Goal: Information Seeking & Learning: Check status

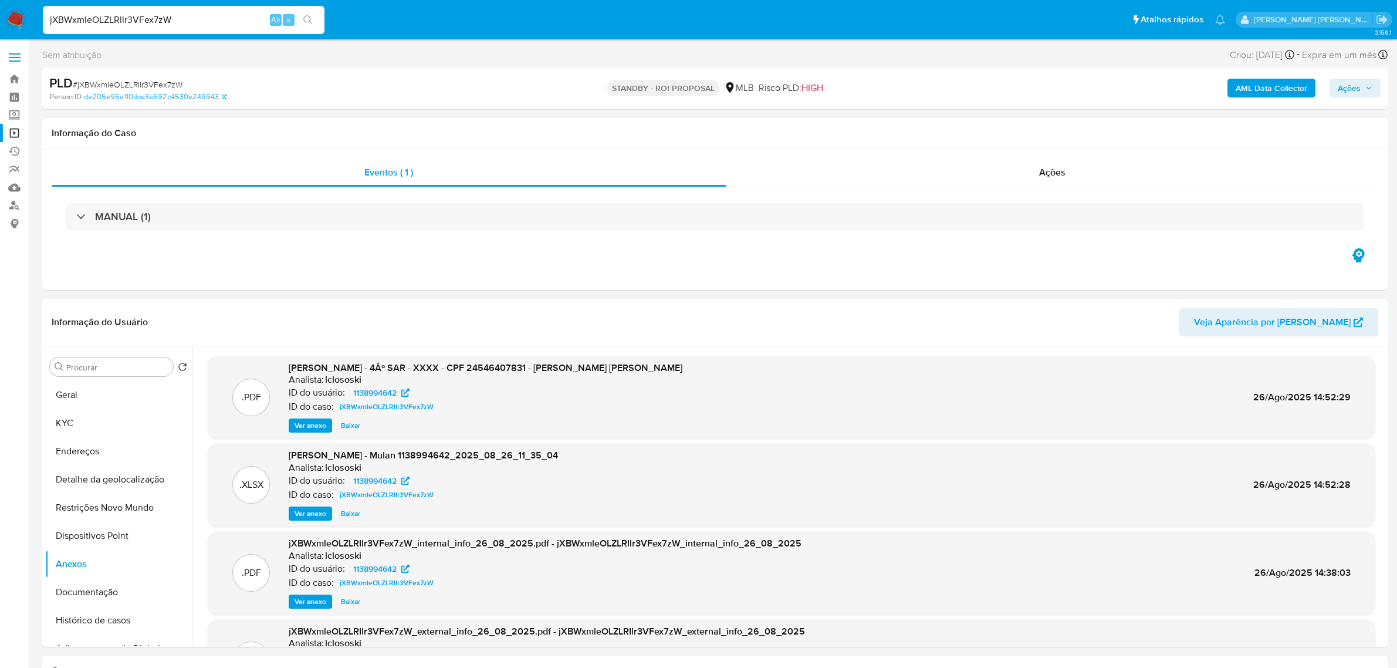
select select "10"
click at [204, 25] on input "jXBWxmleOLZLRIlr3VFex7zW" at bounding box center [184, 19] width 282 height 15
type input "DPTu4mh5mfkEZKc6zC0mXBQl"
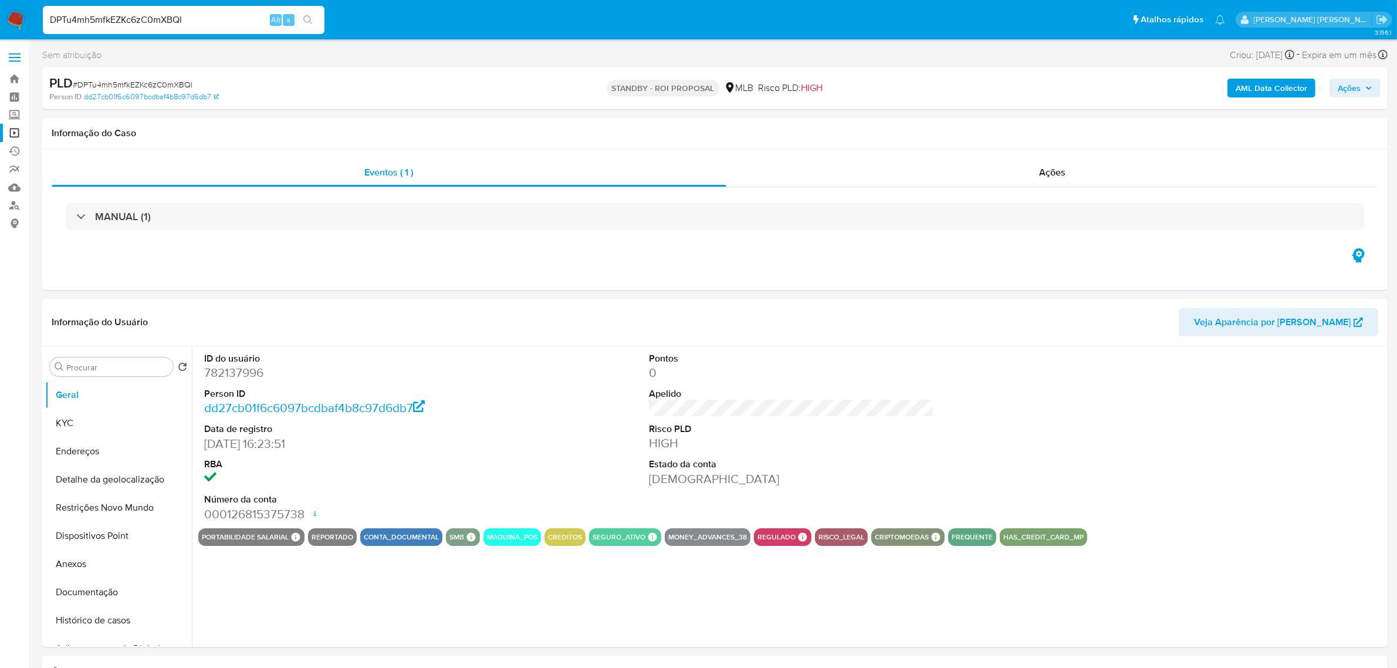
select select "10"
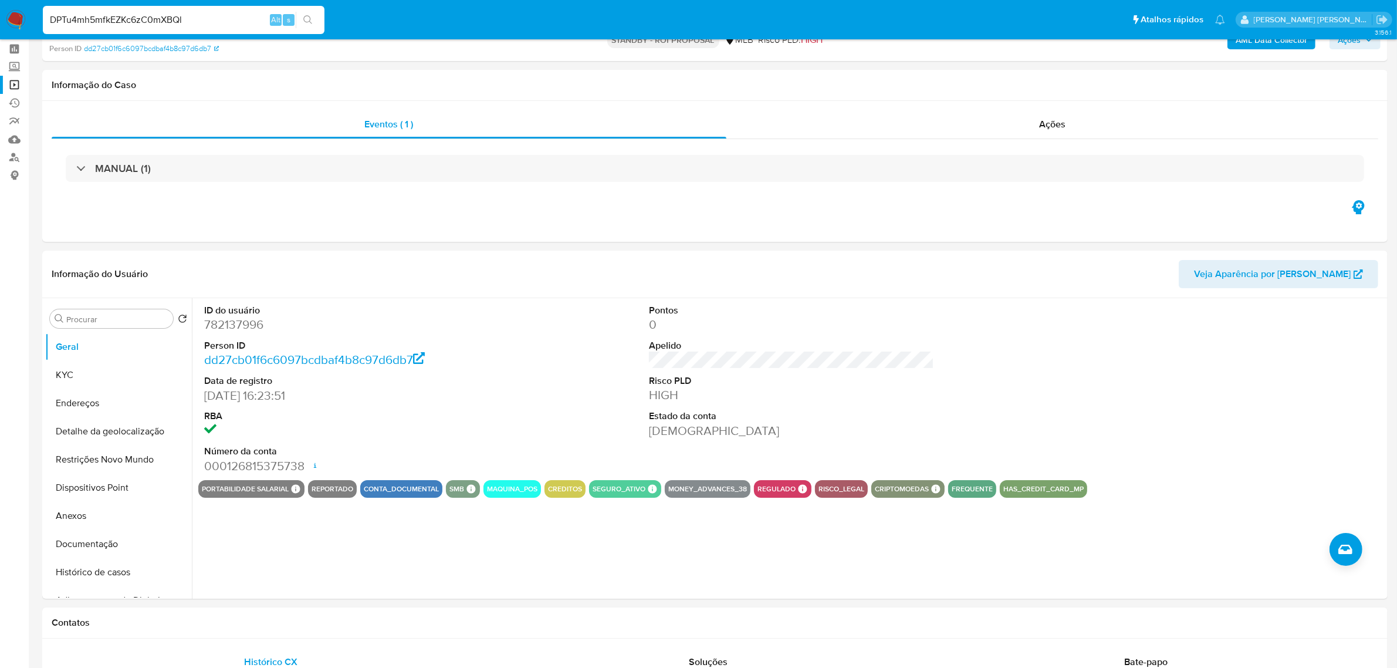
scroll to position [73, 0]
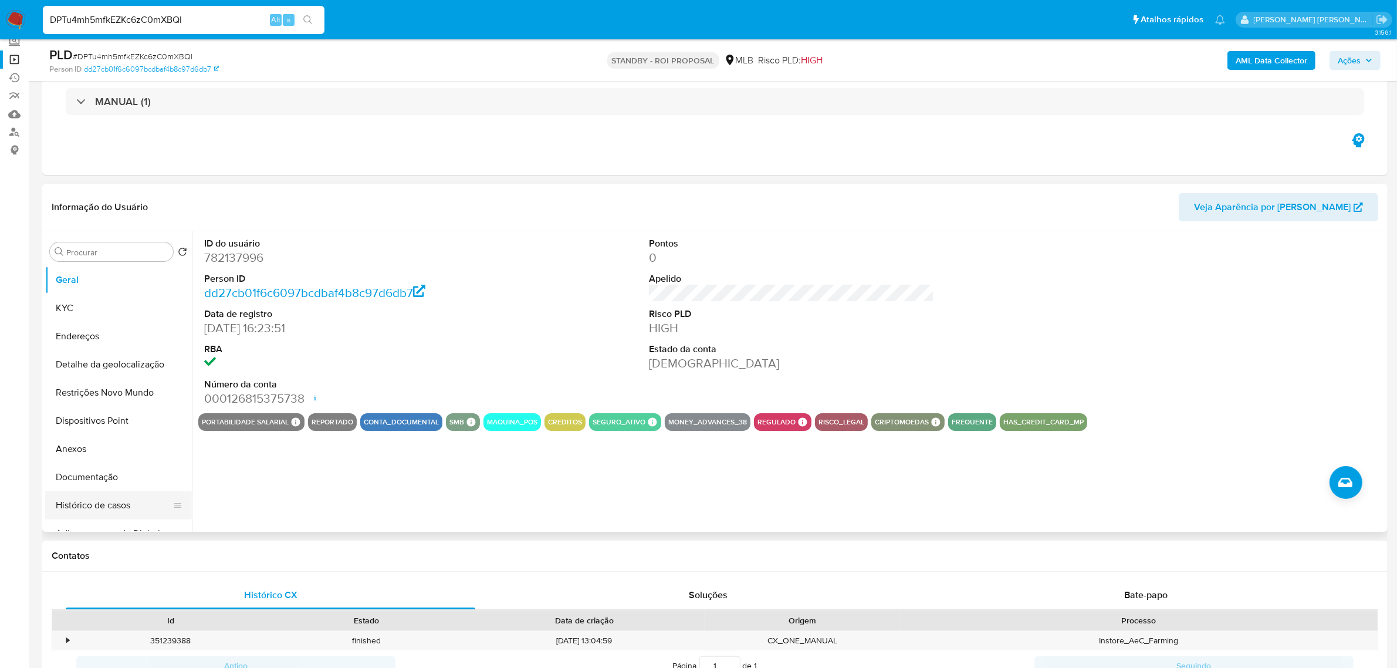
click at [81, 505] on button "Histórico de casos" at bounding box center [113, 505] width 137 height 28
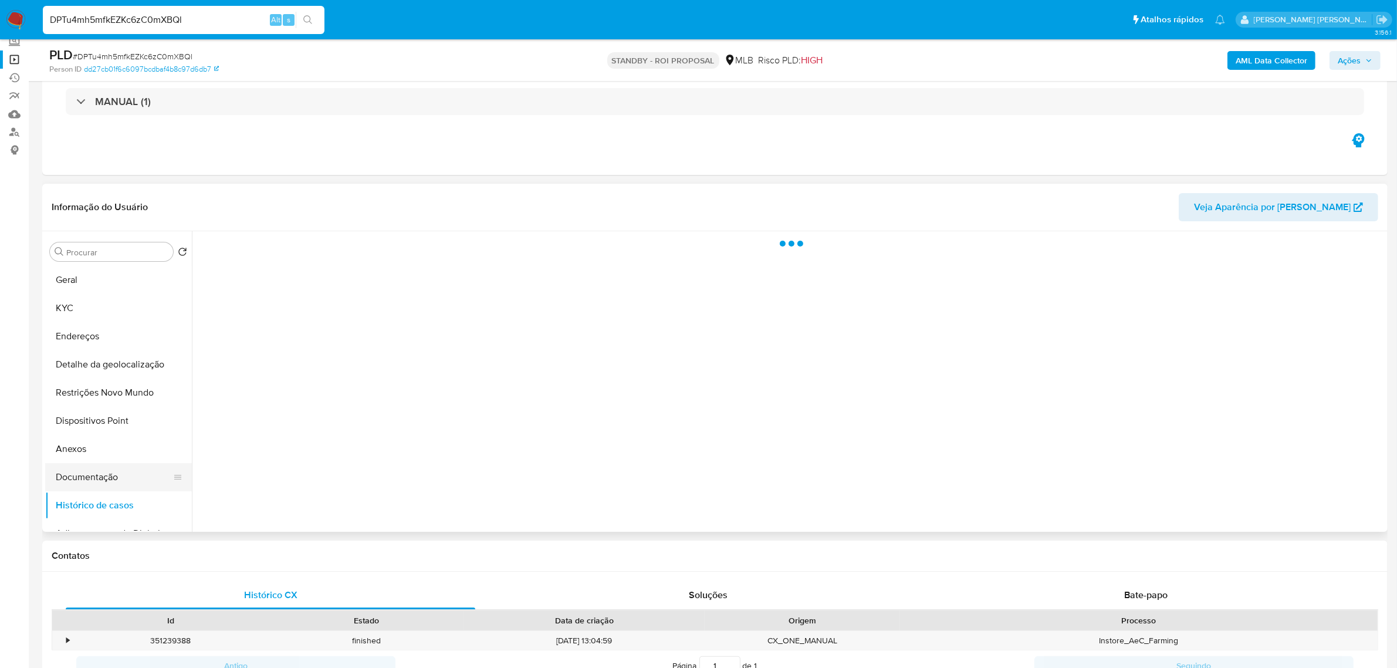
click at [89, 471] on button "Documentação" at bounding box center [113, 477] width 137 height 28
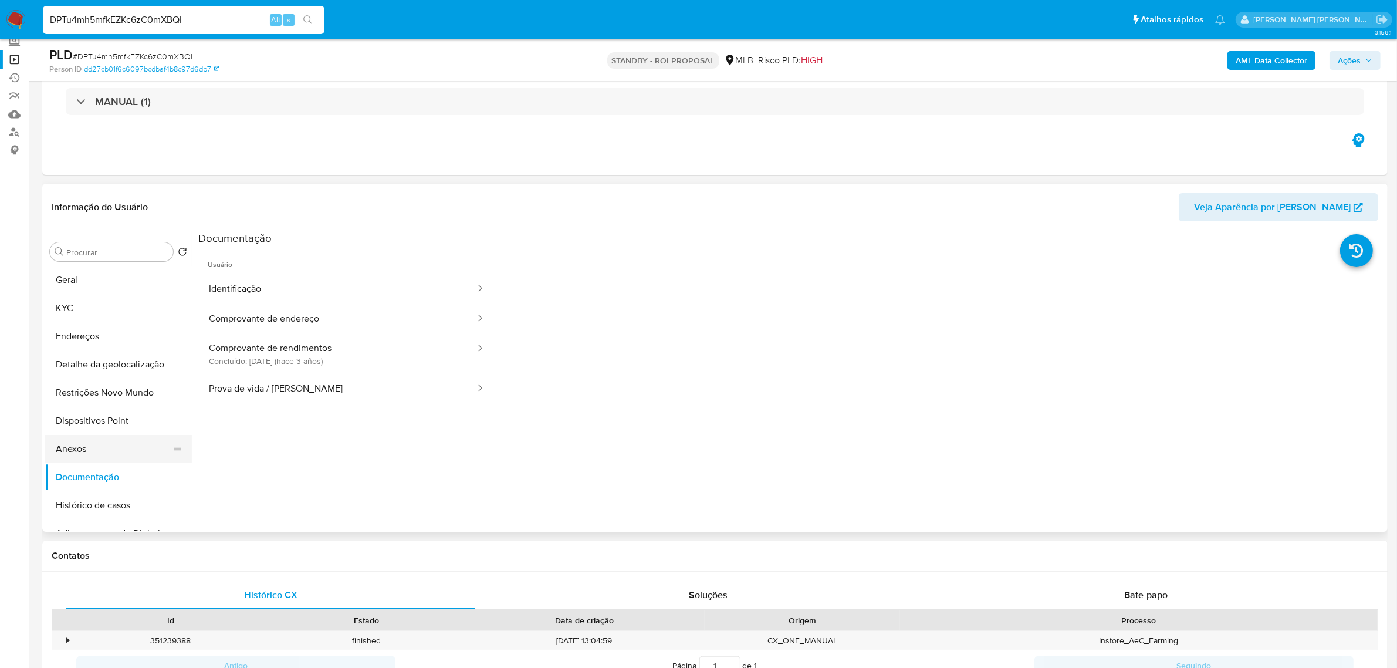
click at [89, 447] on button "Anexos" at bounding box center [113, 449] width 137 height 28
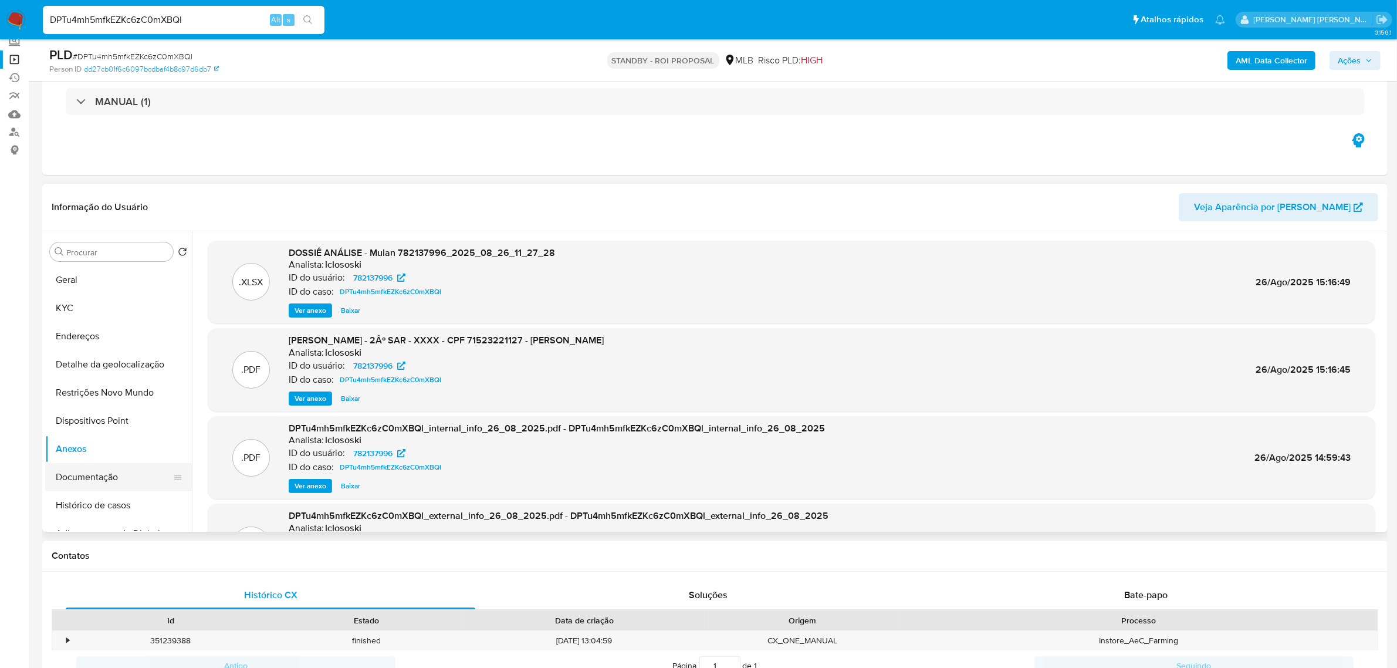
click at [94, 474] on button "Documentação" at bounding box center [113, 477] width 137 height 28
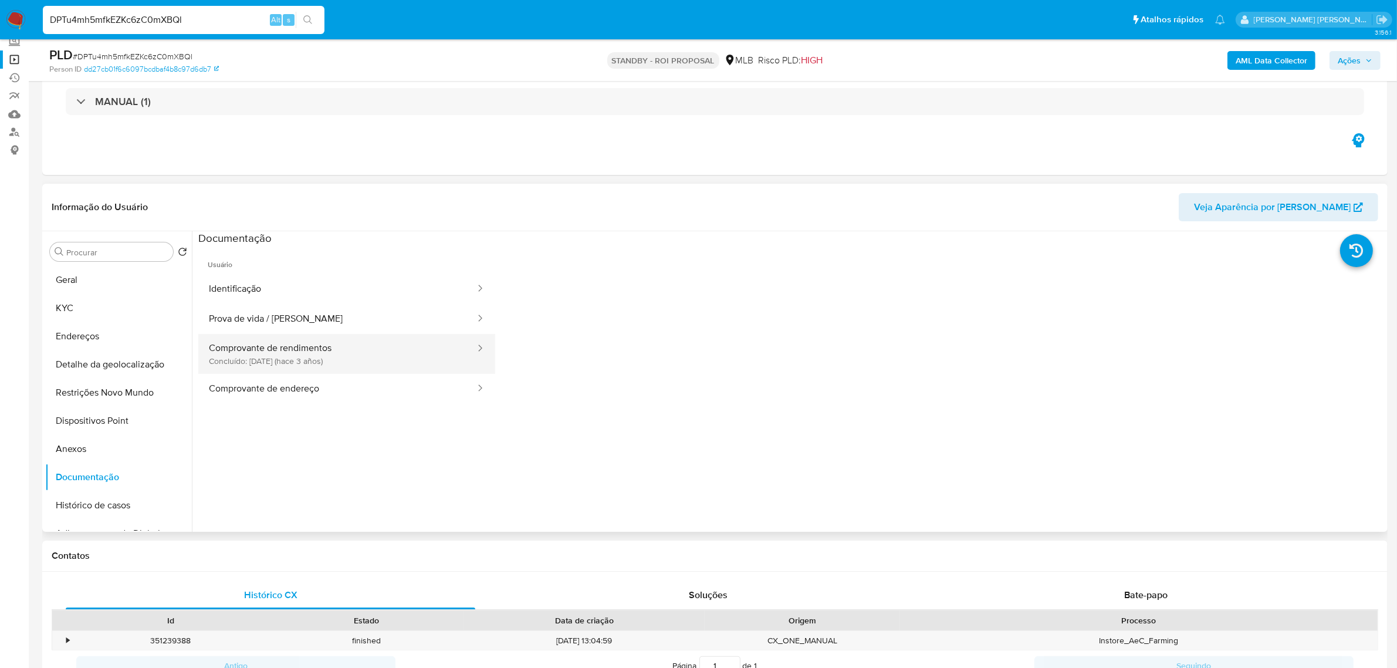
click at [297, 357] on button "Comprovante de rendimentos Concluído: [DATE] (hace 3 años)" at bounding box center [337, 354] width 278 height 40
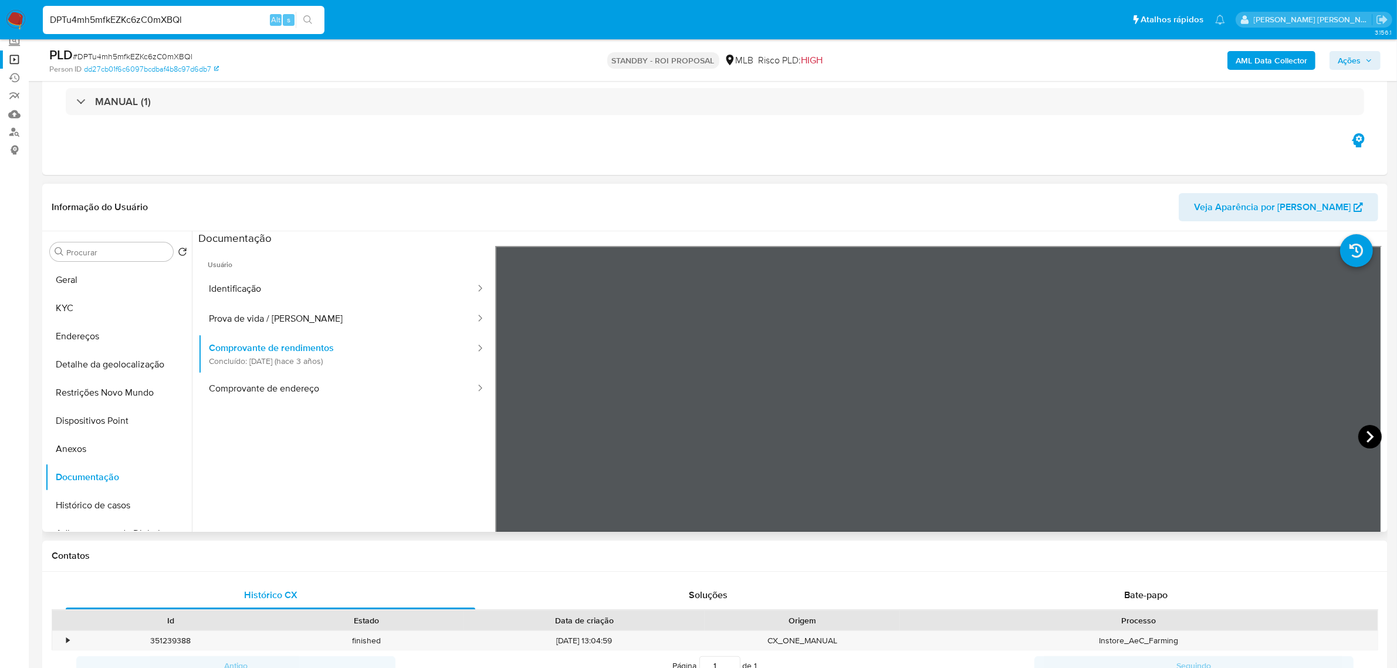
click at [1370, 432] on icon at bounding box center [1369, 436] width 23 height 23
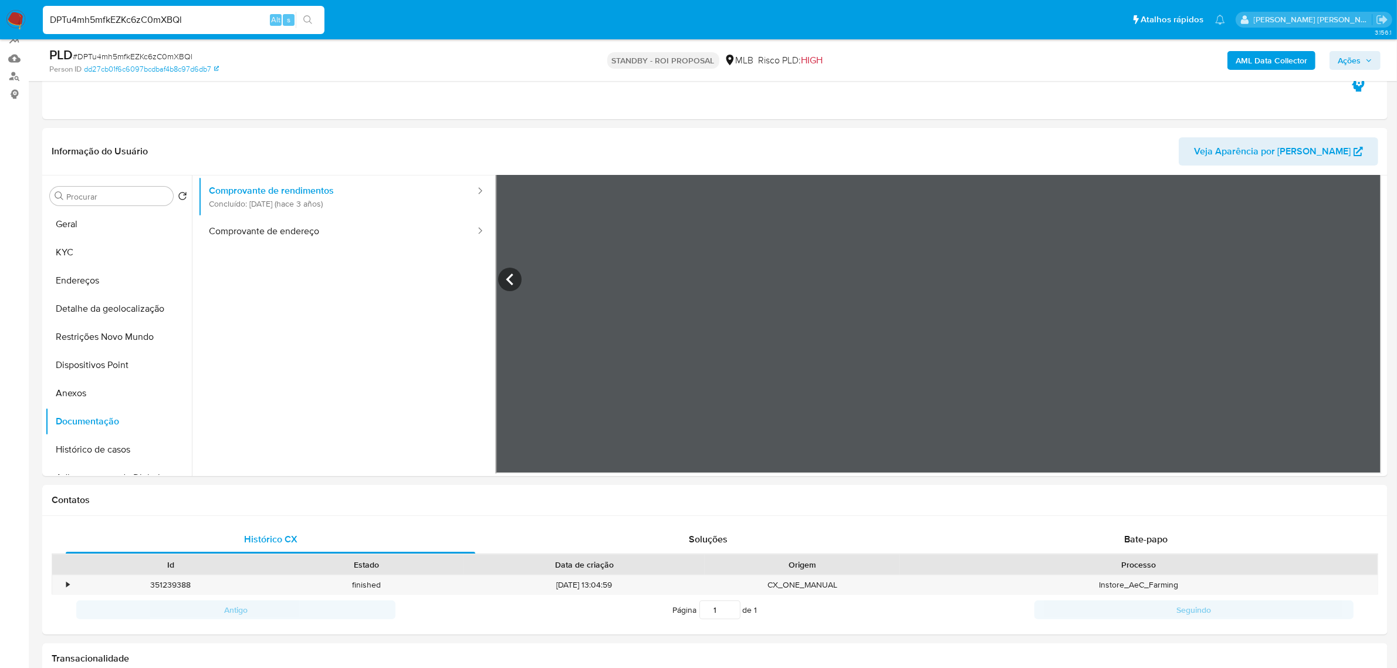
scroll to position [367, 0]
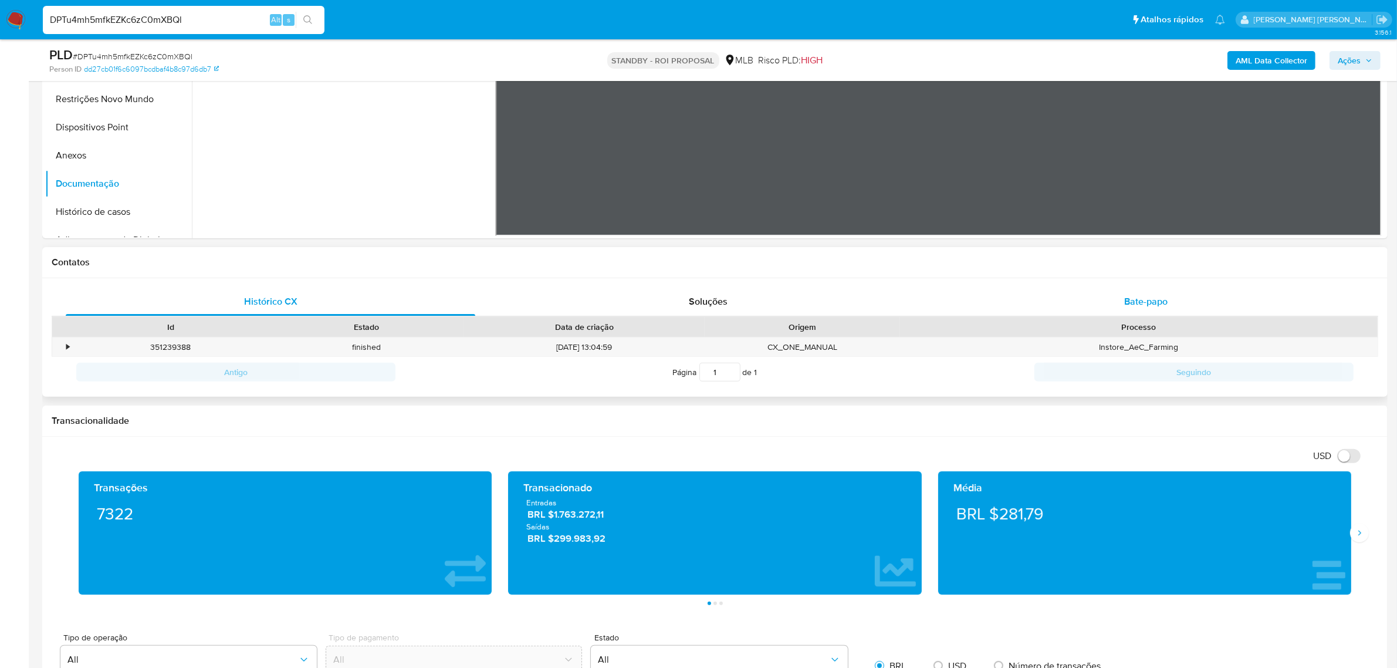
click at [1140, 305] on span "Bate-papo" at bounding box center [1145, 300] width 43 height 13
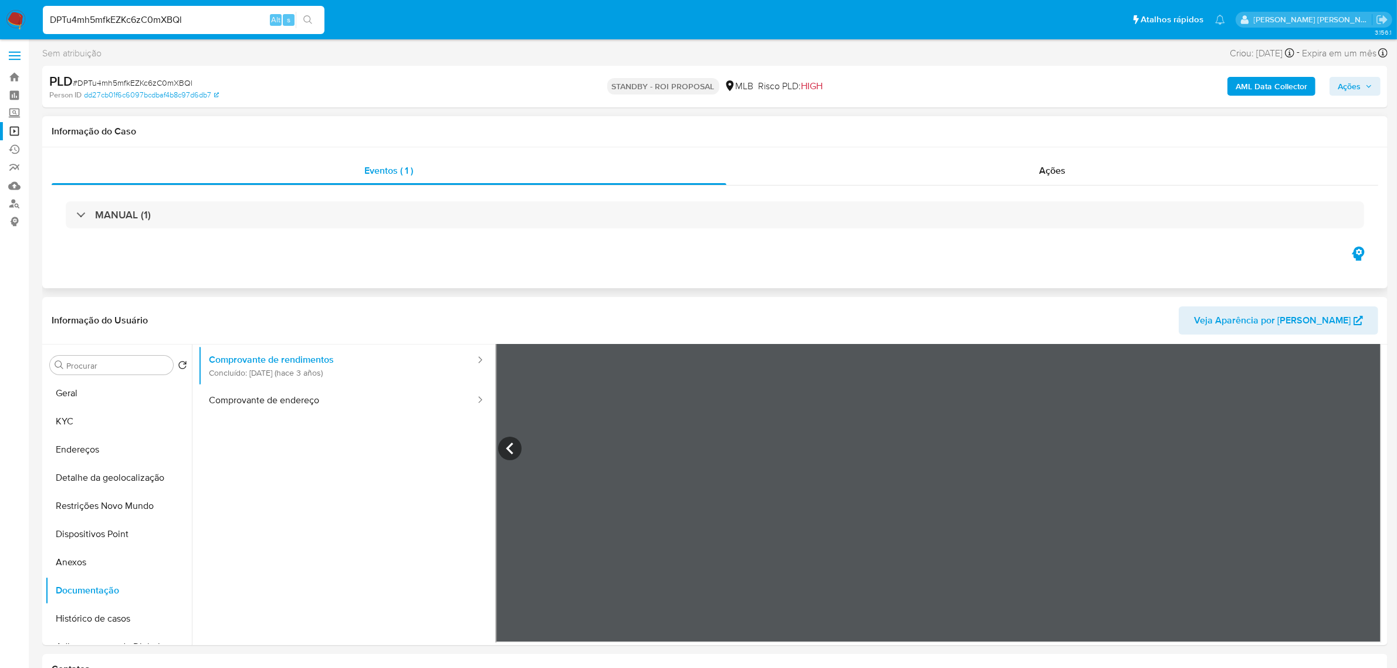
scroll to position [0, 0]
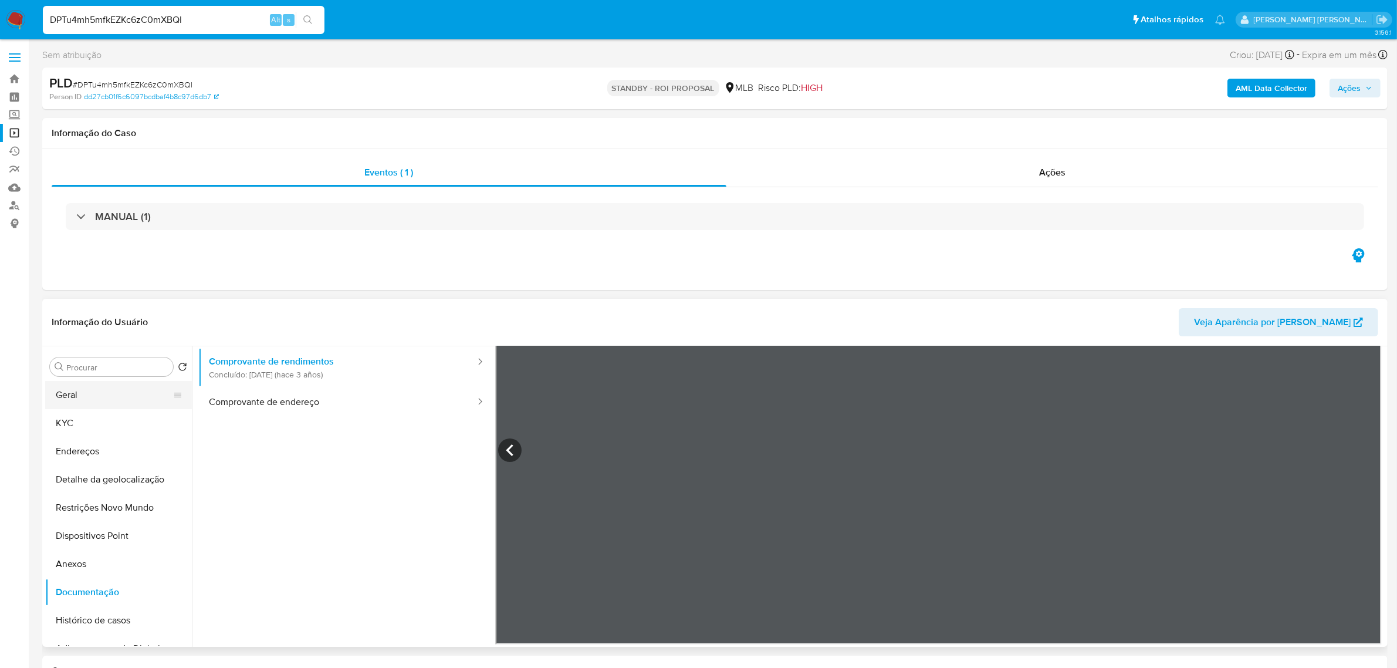
click at [106, 393] on button "Geral" at bounding box center [113, 395] width 137 height 28
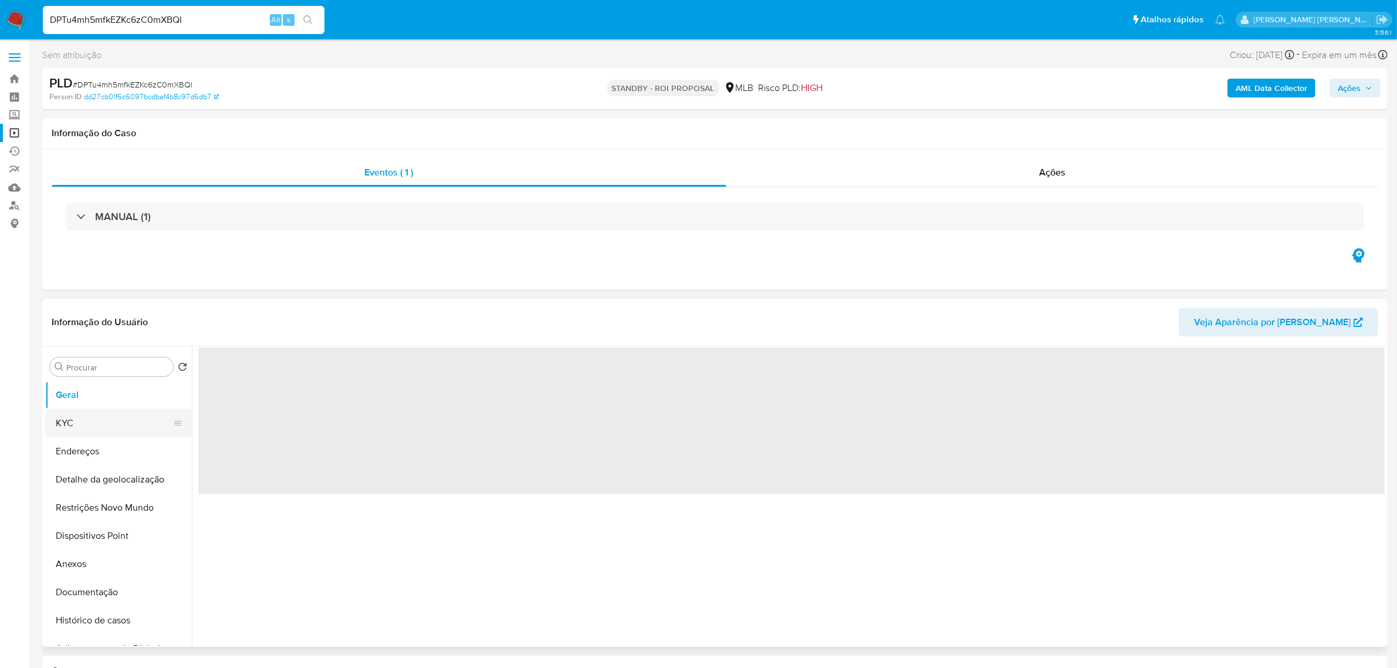
click at [79, 424] on button "KYC" at bounding box center [113, 423] width 137 height 28
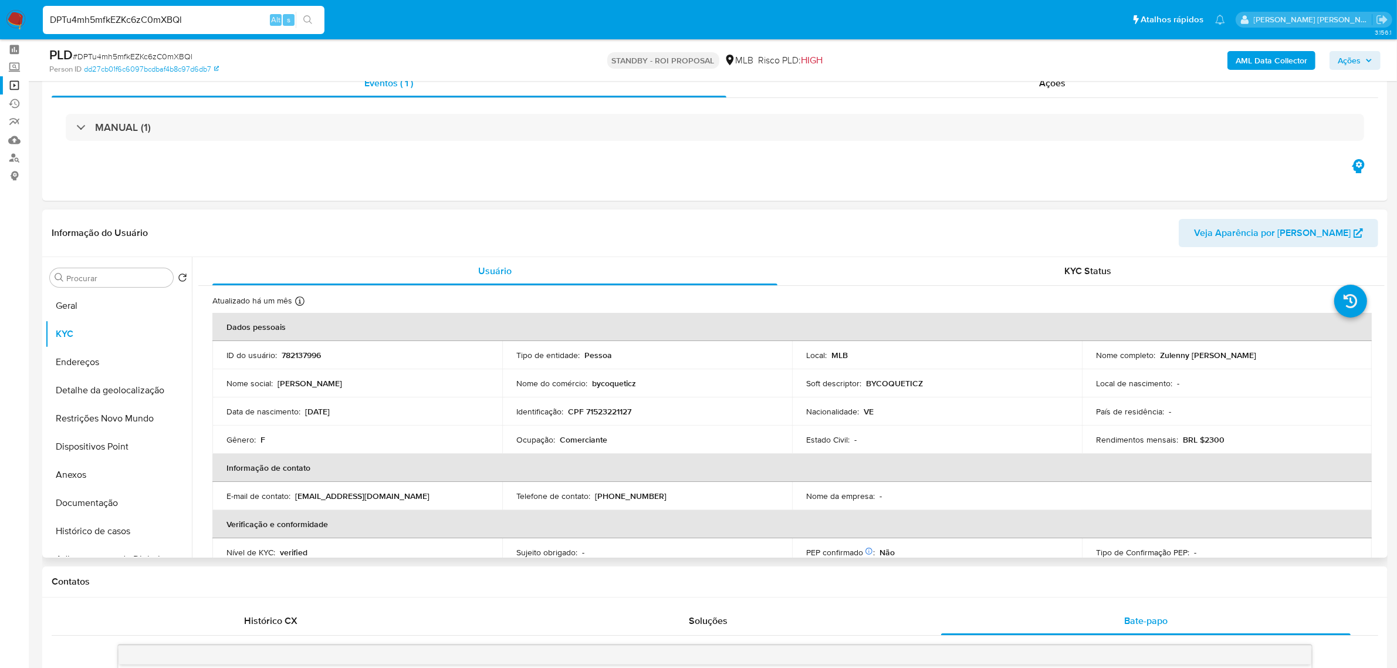
scroll to position [73, 0]
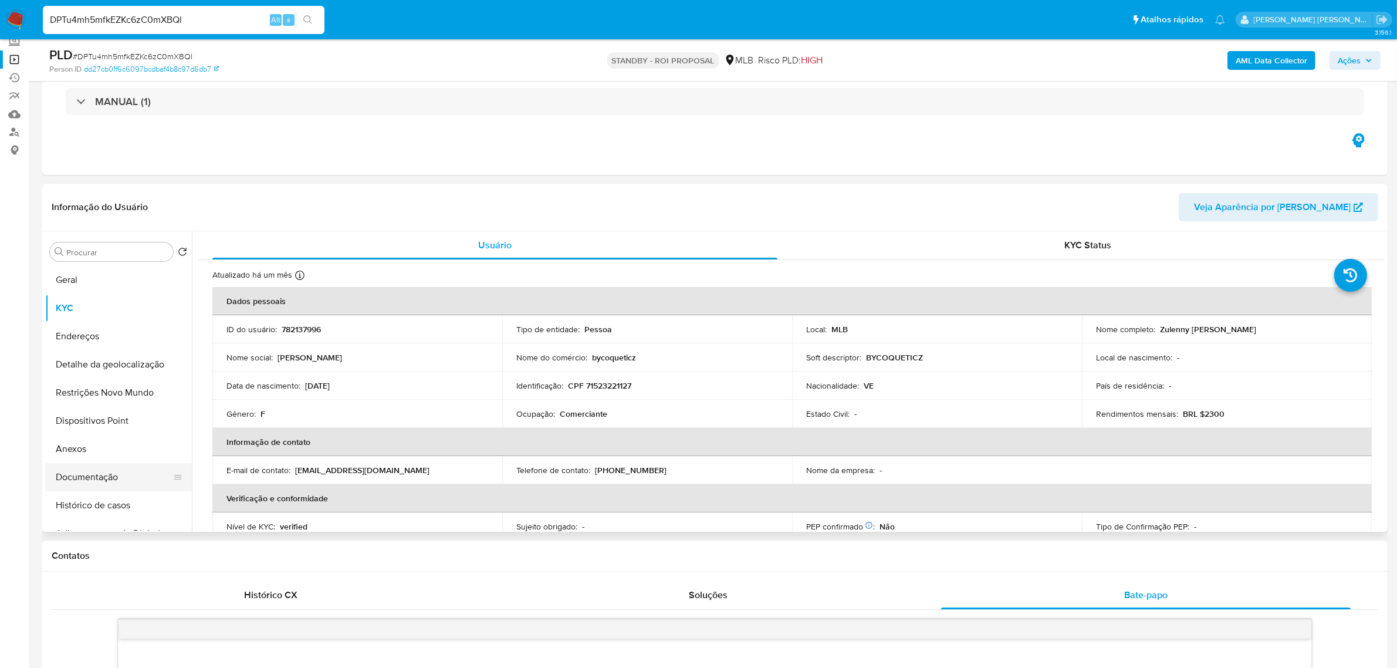
click at [109, 473] on button "Documentação" at bounding box center [113, 477] width 137 height 28
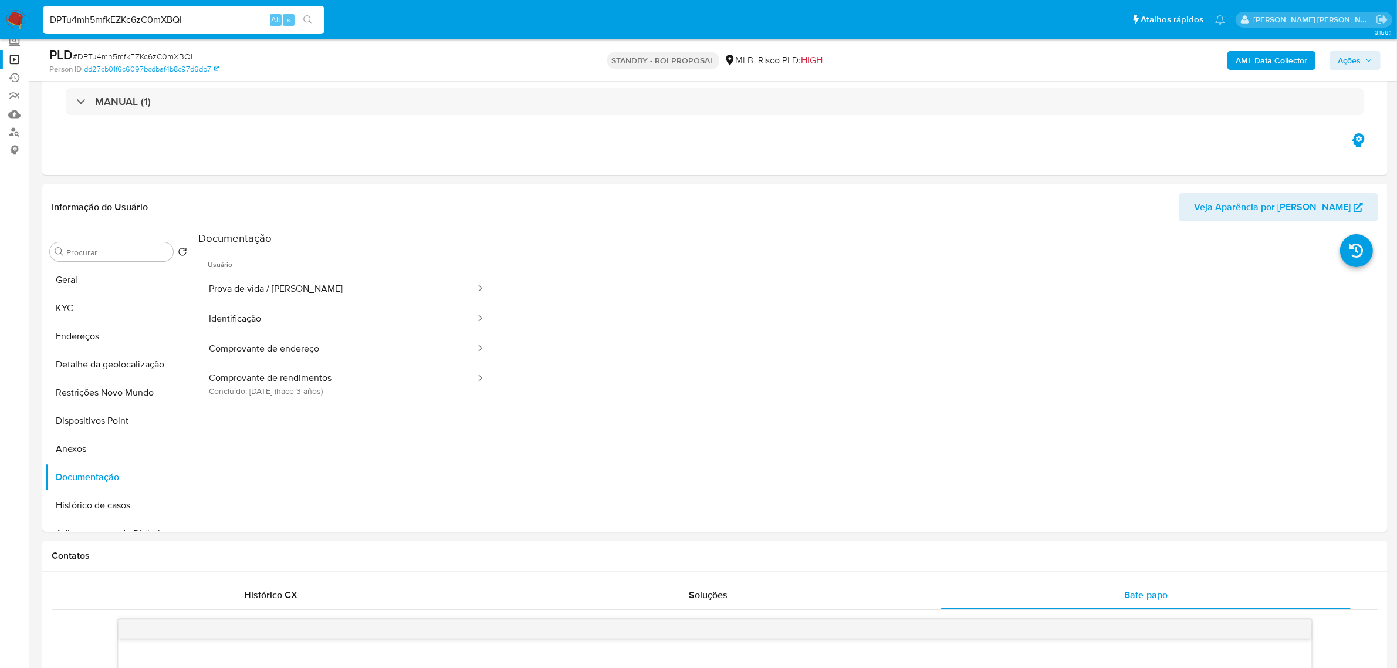
click at [187, 13] on input "DPTu4mh5mfkEZKc6zC0mXBQl" at bounding box center [184, 19] width 282 height 15
paste input "PQw2nKI0dfs85kwWs9yhPtcC"
type input "PQw2nKI0dfs85kwWs9yhPtcC"
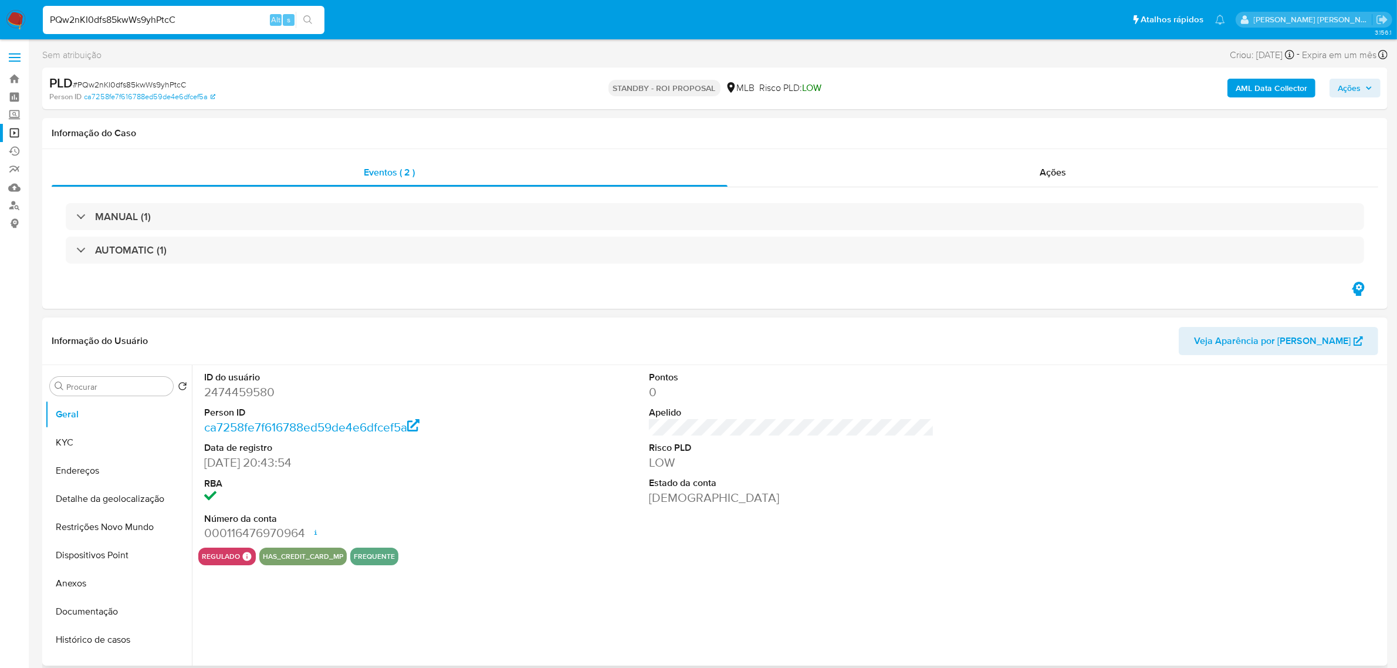
select select "10"
